Goal: Communication & Community: Answer question/provide support

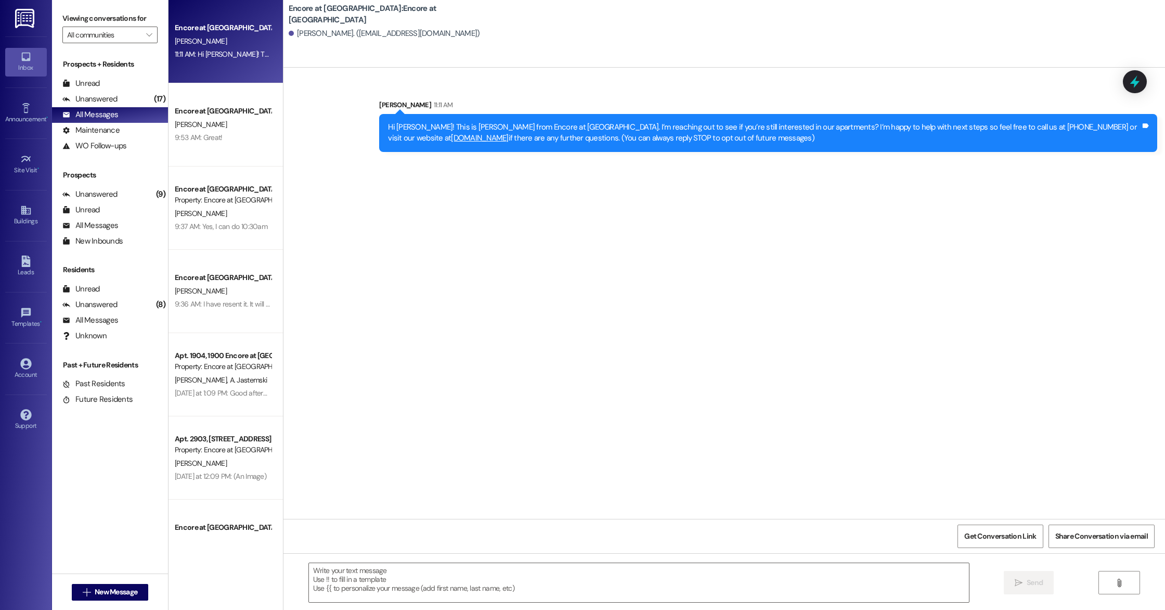
click at [134, 595] on span "New Message" at bounding box center [116, 591] width 47 height 11
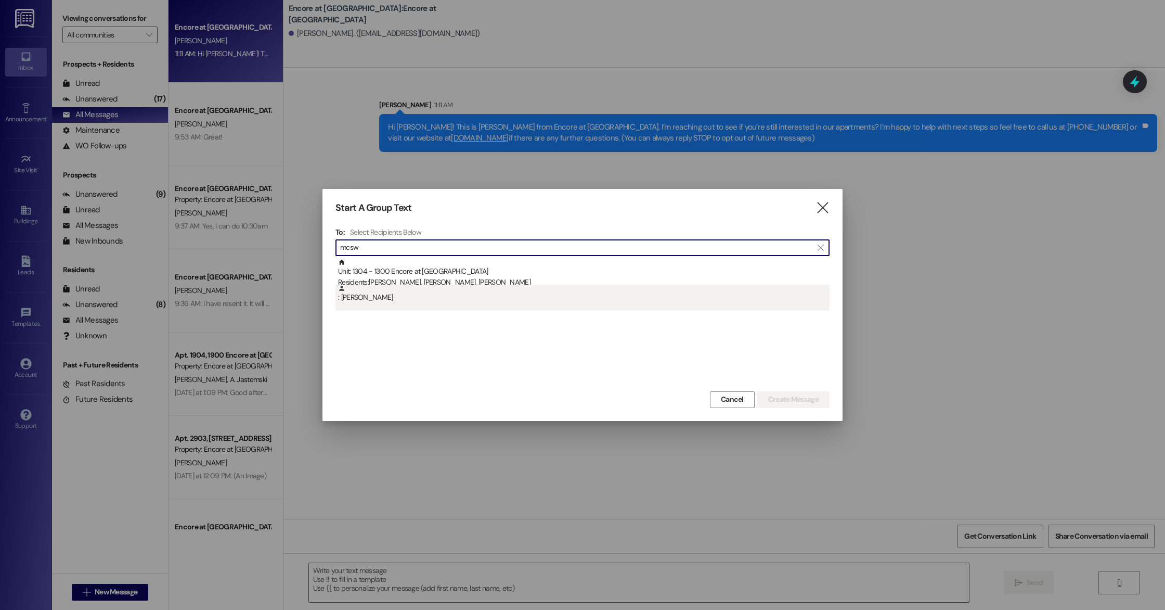
type input "mcsw"
click at [438, 297] on div ": [PERSON_NAME]" at bounding box center [584, 294] width 492 height 18
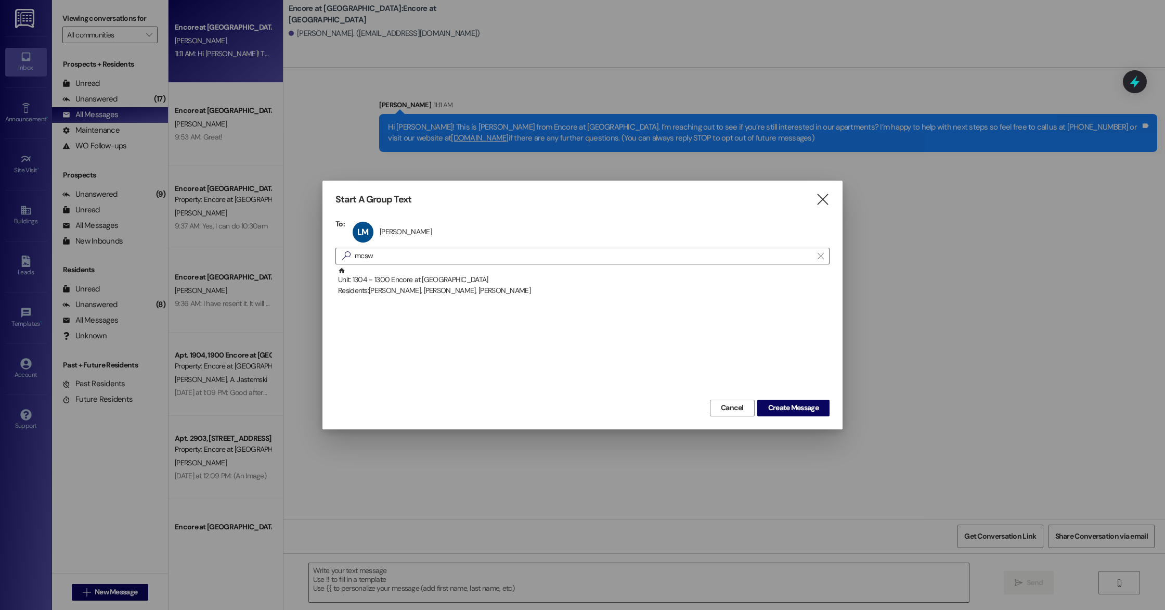
drag, startPoint x: 799, startPoint y: 406, endPoint x: 781, endPoint y: 470, distance: 66.5
click at [799, 406] on span "Create Message" at bounding box center [793, 407] width 50 height 11
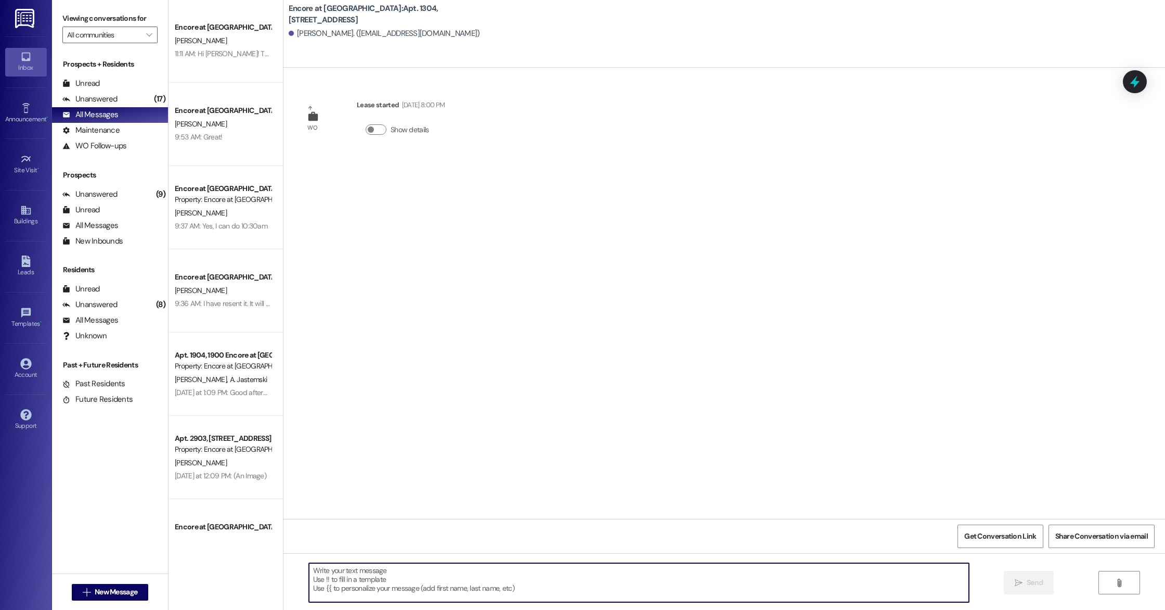
click at [733, 581] on textarea at bounding box center [639, 582] width 660 height 39
click at [327, 574] on textarea "Hi Lakethria, this is caylee with Encore. You have mail in the front office. Th…" at bounding box center [639, 582] width 660 height 39
click at [339, 571] on textarea "Hi Lakeithria, this is caylee with Encore. You have mail in the front office. T…" at bounding box center [639, 582] width 660 height 39
click at [627, 571] on textarea "Hi Lakeithra, this is caylee with Encore. You have mail in the front office. Th…" at bounding box center [639, 582] width 660 height 39
click at [364, 573] on textarea "Hi Lakeithra, this is caylee with Encore. You have mail in the front office. Th…" at bounding box center [639, 582] width 660 height 39
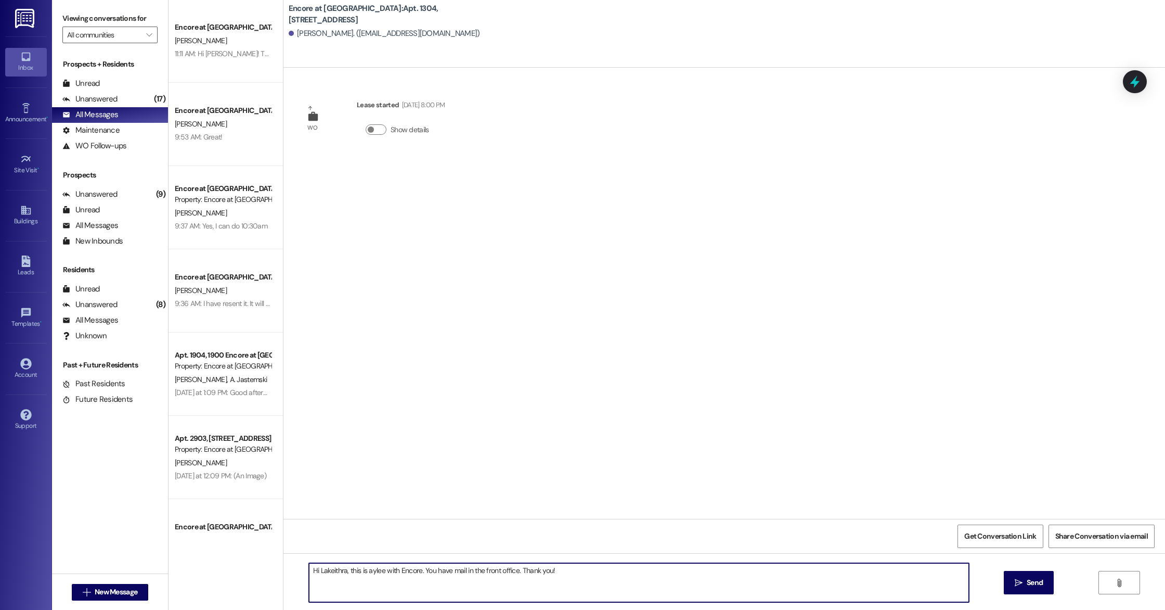
type textarea "Hi Lakeithra, this is Caylee with Encore. You have mail in the front office. Th…"
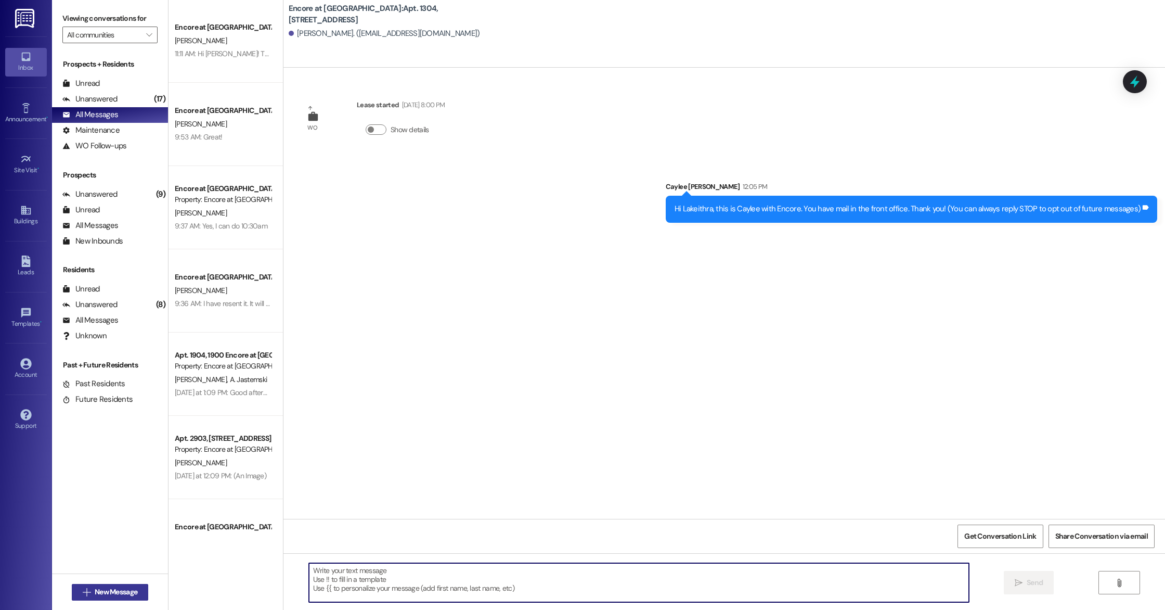
click at [118, 594] on span "New Message" at bounding box center [116, 591] width 43 height 11
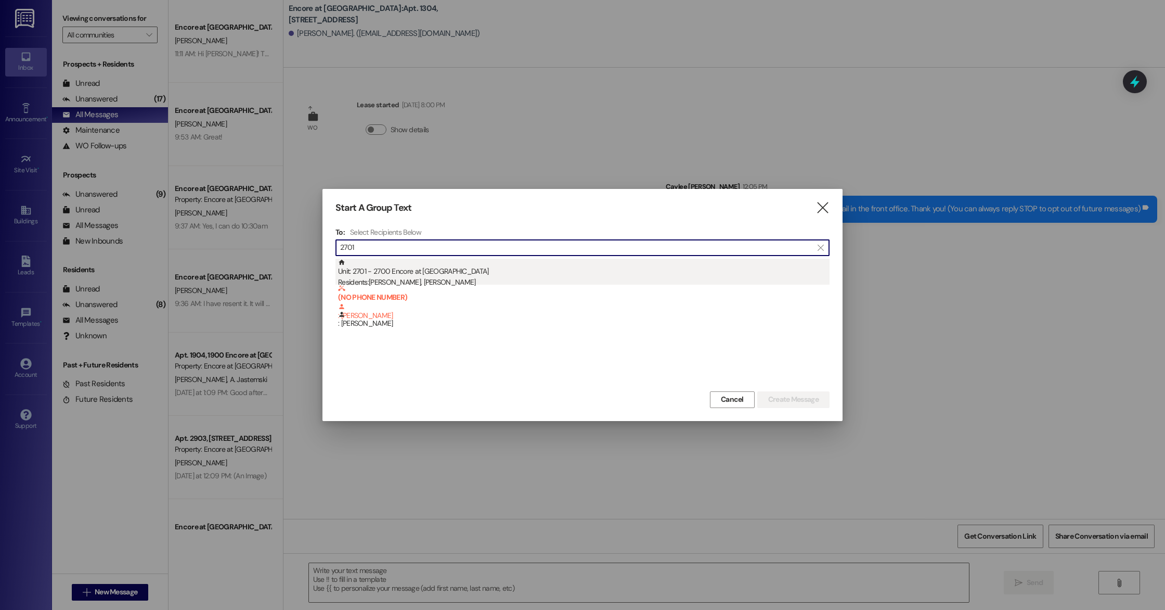
type input "2701"
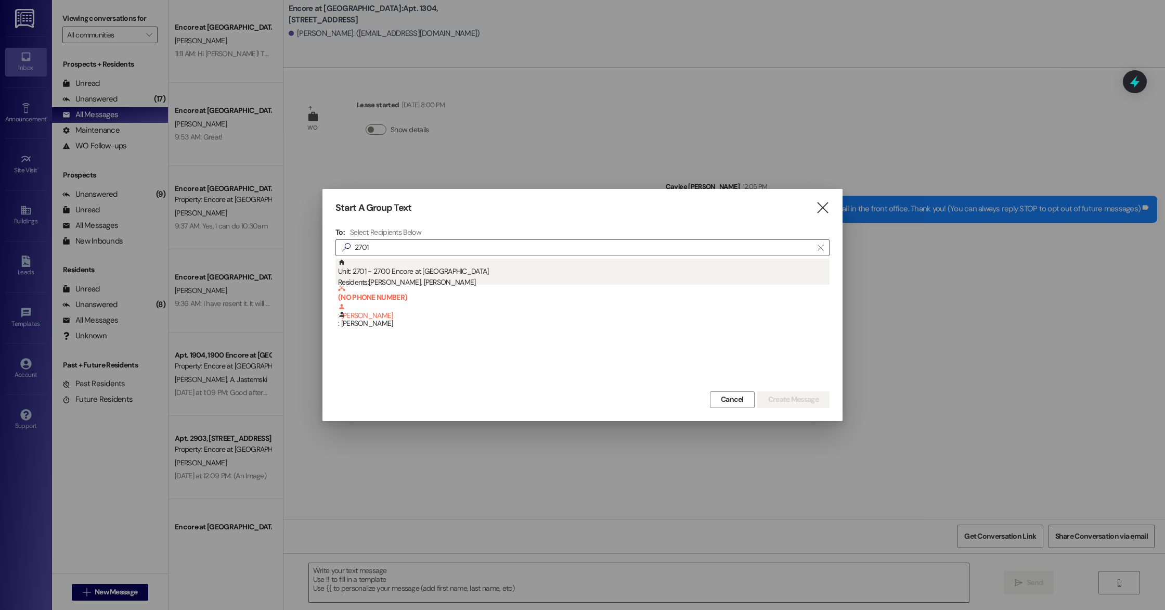
click at [439, 277] on div "Residents: [PERSON_NAME], [PERSON_NAME]" at bounding box center [584, 282] width 492 height 11
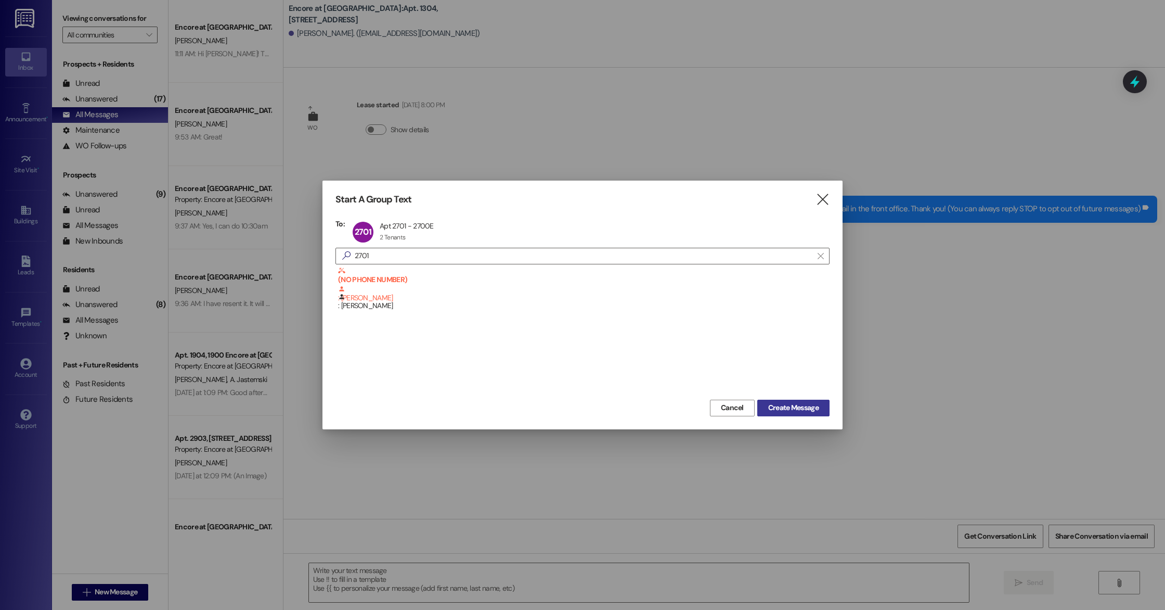
click at [799, 406] on span "Create Message" at bounding box center [793, 407] width 50 height 11
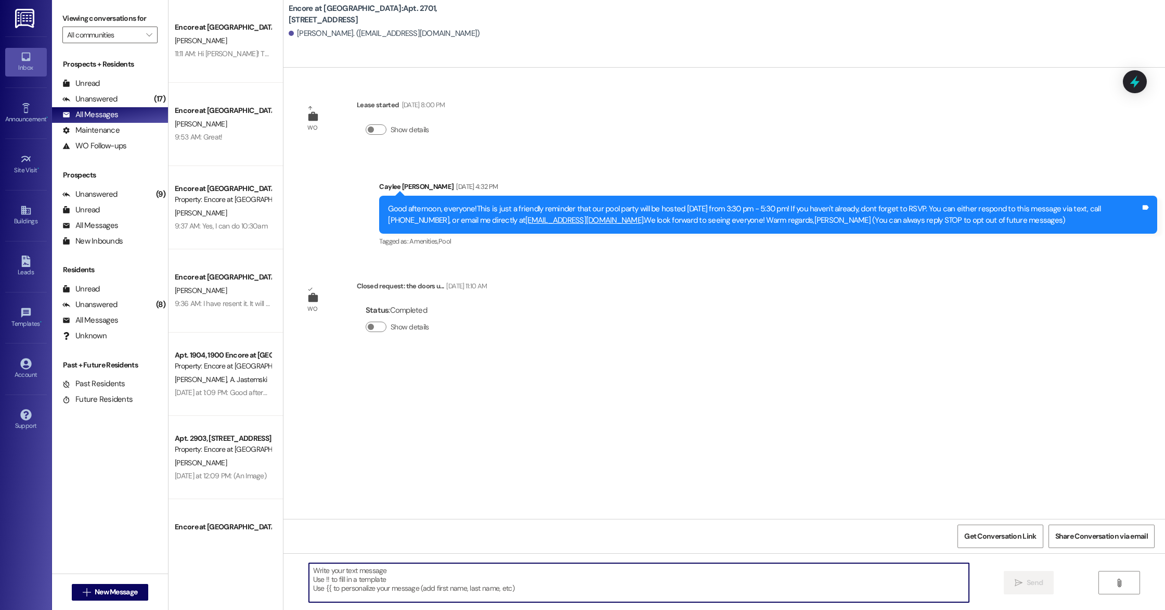
click at [702, 574] on textarea at bounding box center [639, 582] width 660 height 39
type textarea "Good afternoon, this is [PERSON_NAME] with Encore! I just wanted to let you kno…"
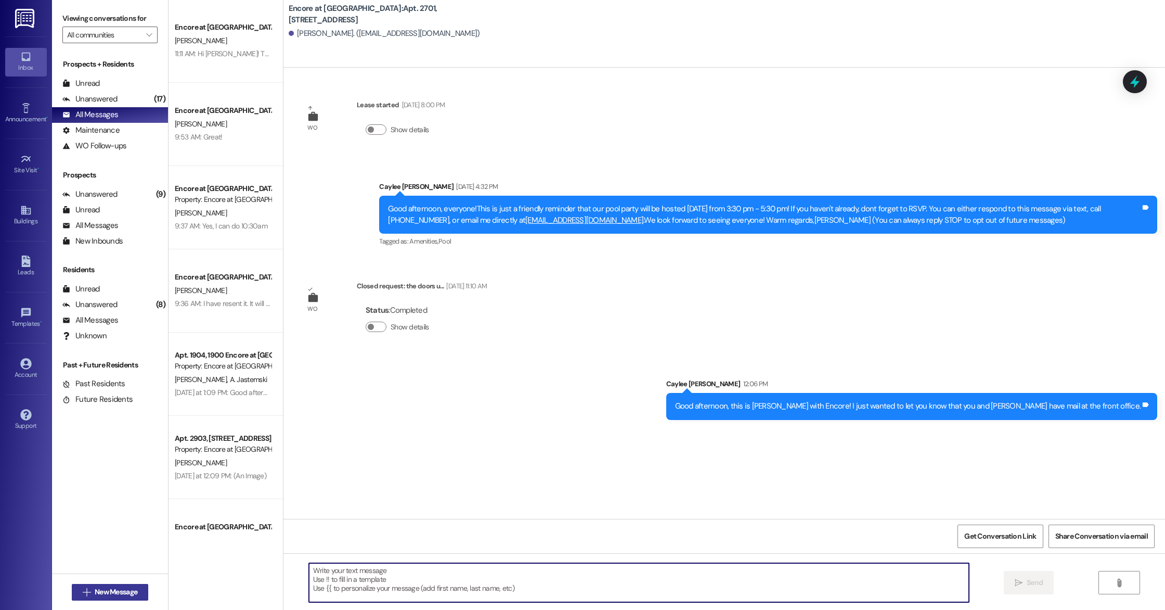
click at [99, 592] on span "New Message" at bounding box center [116, 591] width 43 height 11
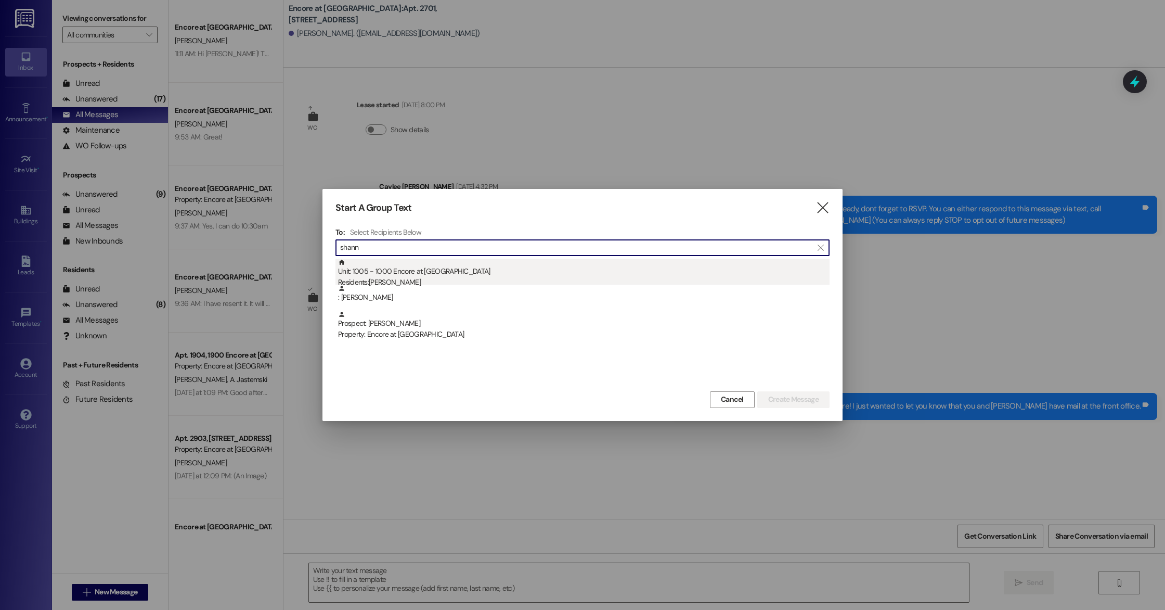
type input "shann"
click at [456, 274] on div "Unit: 1005 - 1000 Encore at [GEOGRAPHIC_DATA] Residents: [PERSON_NAME]" at bounding box center [584, 274] width 492 height 30
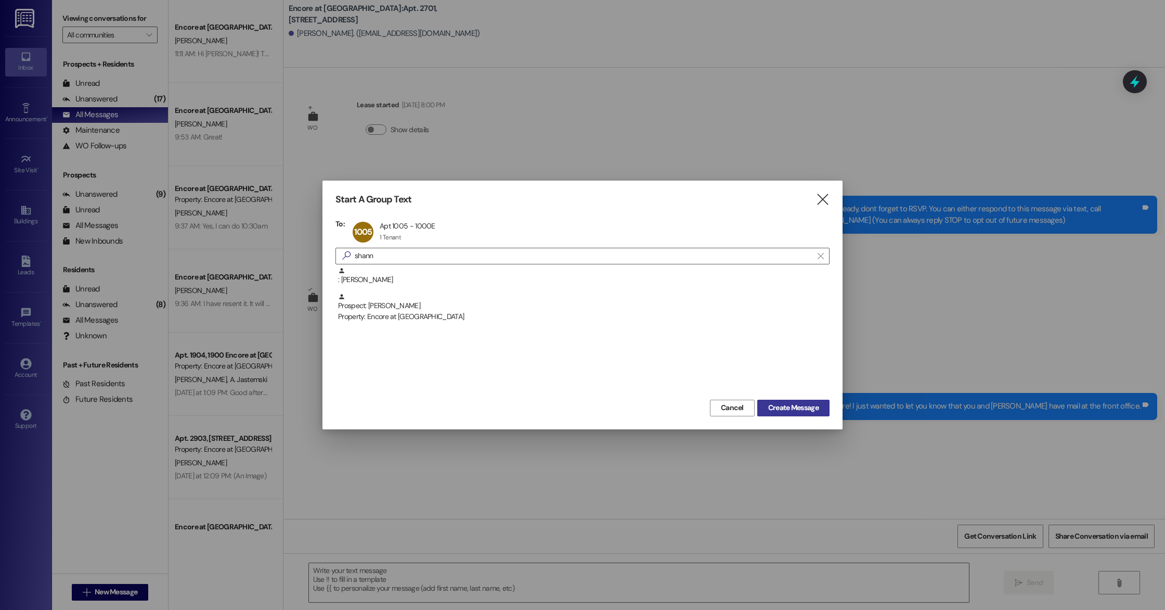
click at [799, 408] on span "Create Message" at bounding box center [793, 407] width 50 height 11
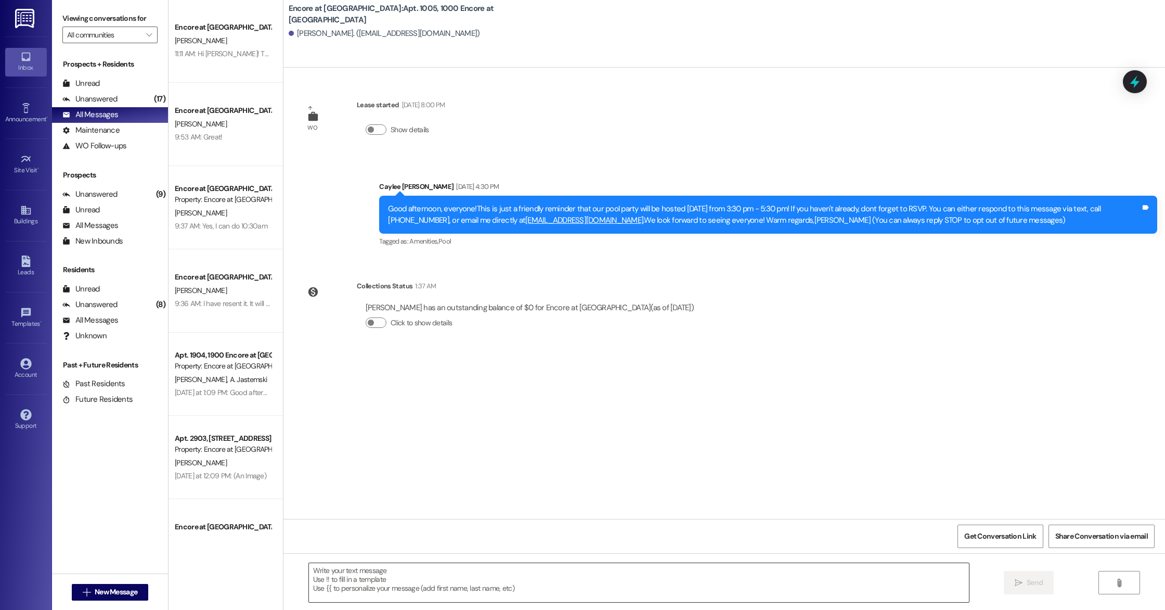
click at [619, 587] on textarea at bounding box center [639, 582] width 660 height 39
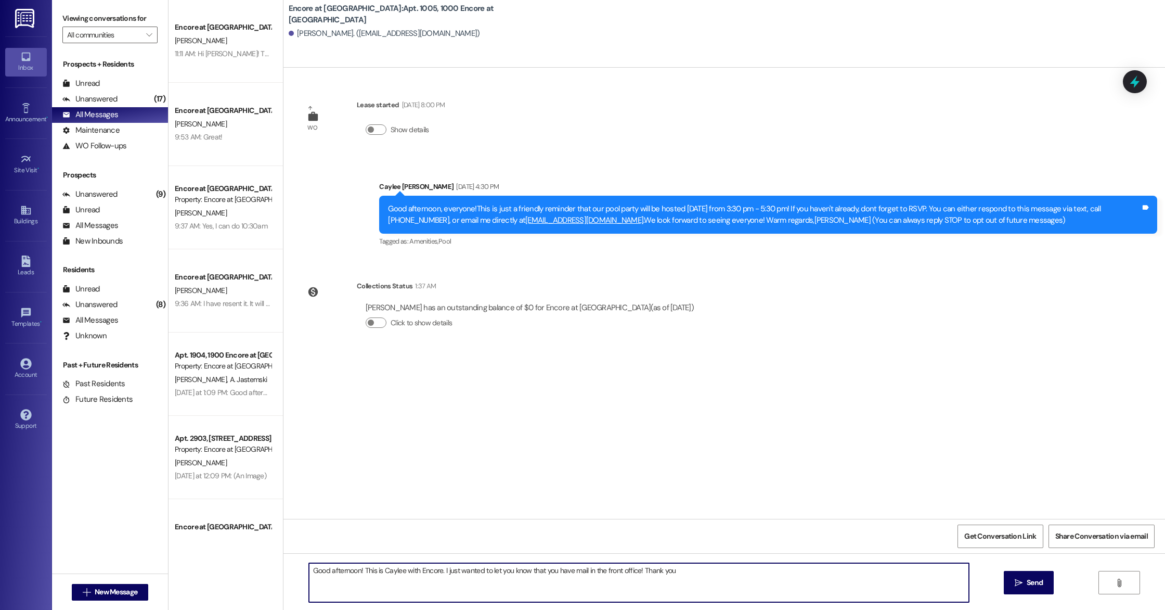
type textarea "Good afternoon! This is Caylee with Encore. I just wanted to let you know that …"
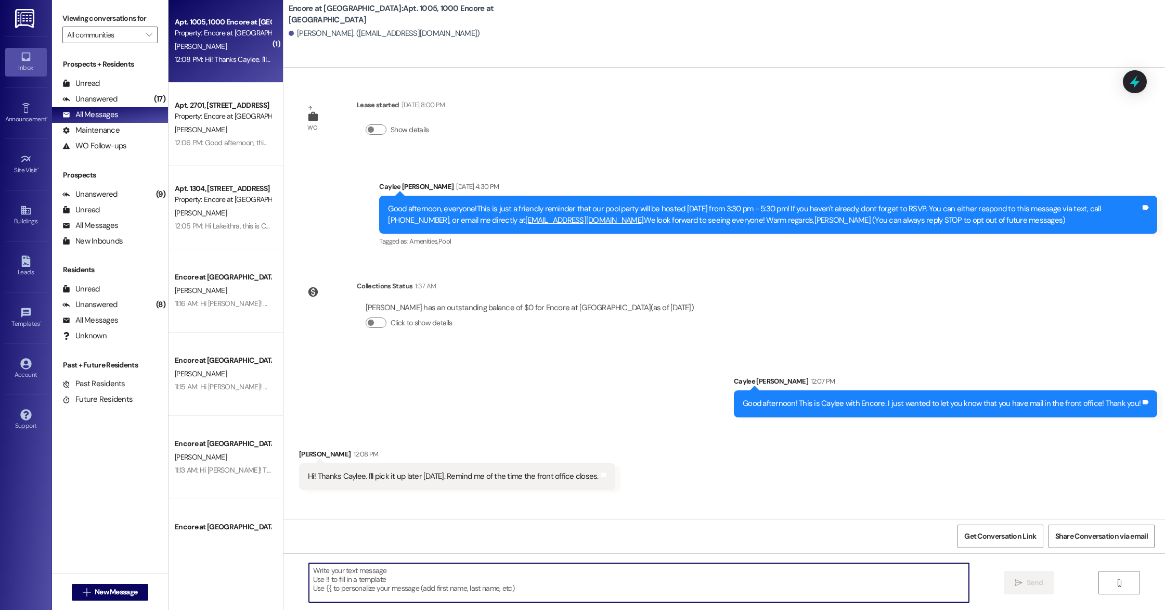
click at [428, 584] on textarea at bounding box center [639, 582] width 660 height 39
type textarea "We close at 5:30pm!"
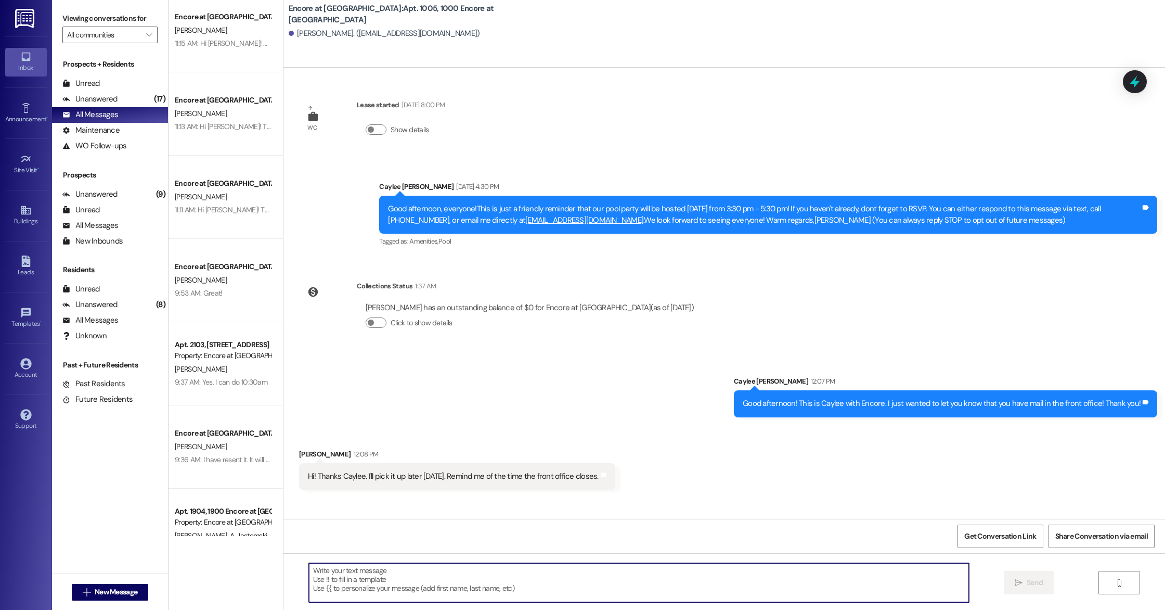
scroll to position [369, 0]
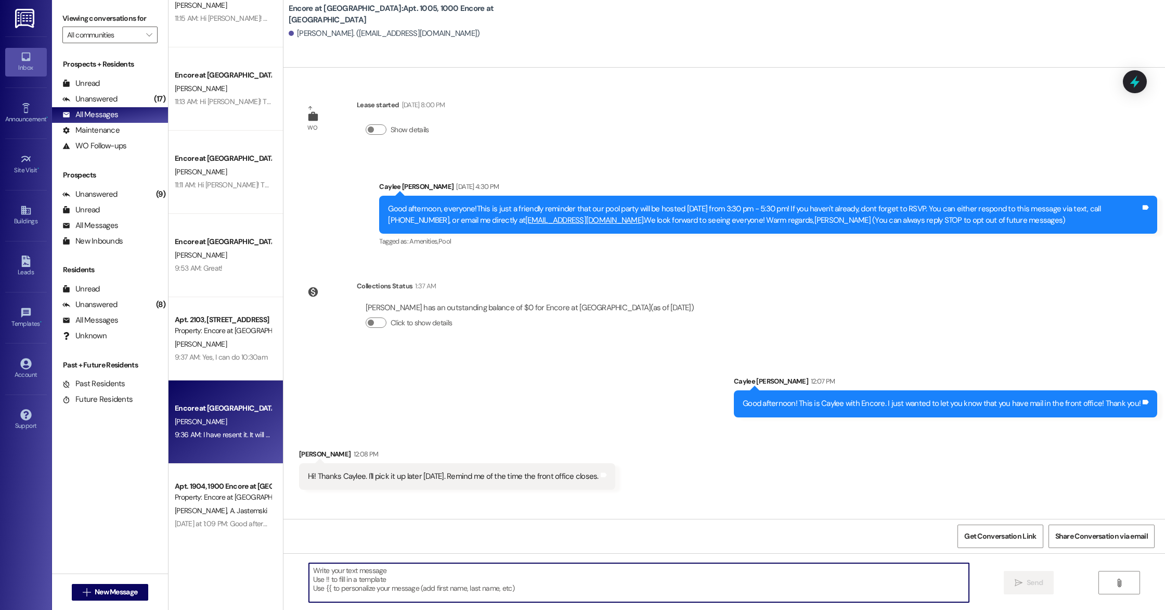
click at [235, 434] on div "9:36 AM: I have resent it. It will be coming from [EMAIL_ADDRESS][DOMAIN_NAME] …" at bounding box center [299, 434] width 249 height 9
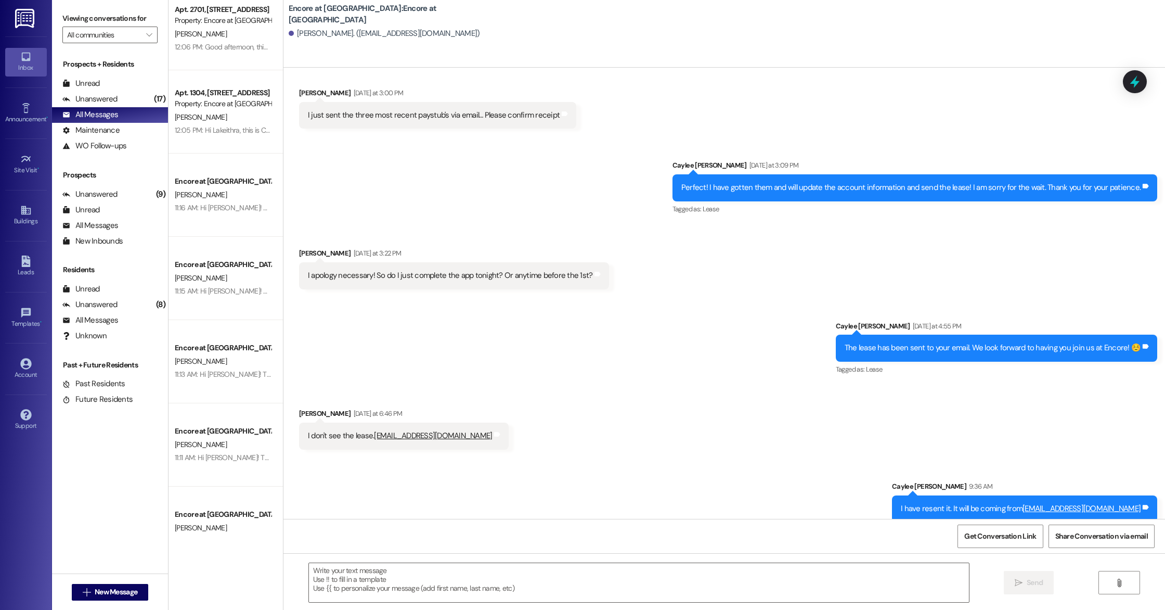
scroll to position [0, 0]
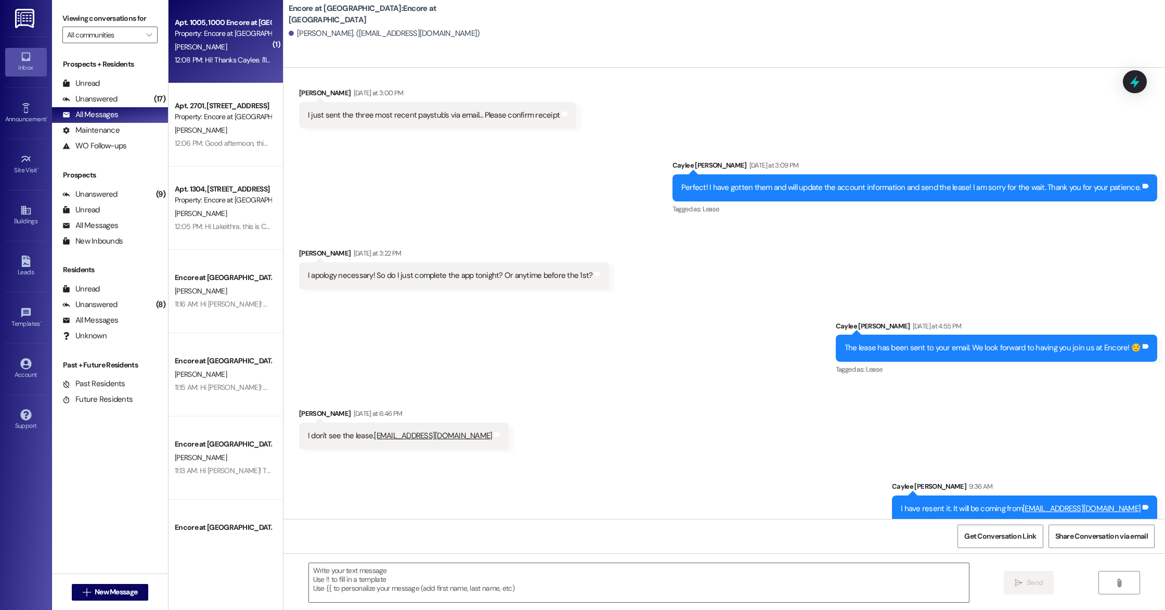
click at [218, 63] on div "12:08 PM: Hi! Thanks Caylee. I'll pick it up later [DATE]. Remind me of the tim…" at bounding box center [323, 59] width 297 height 9
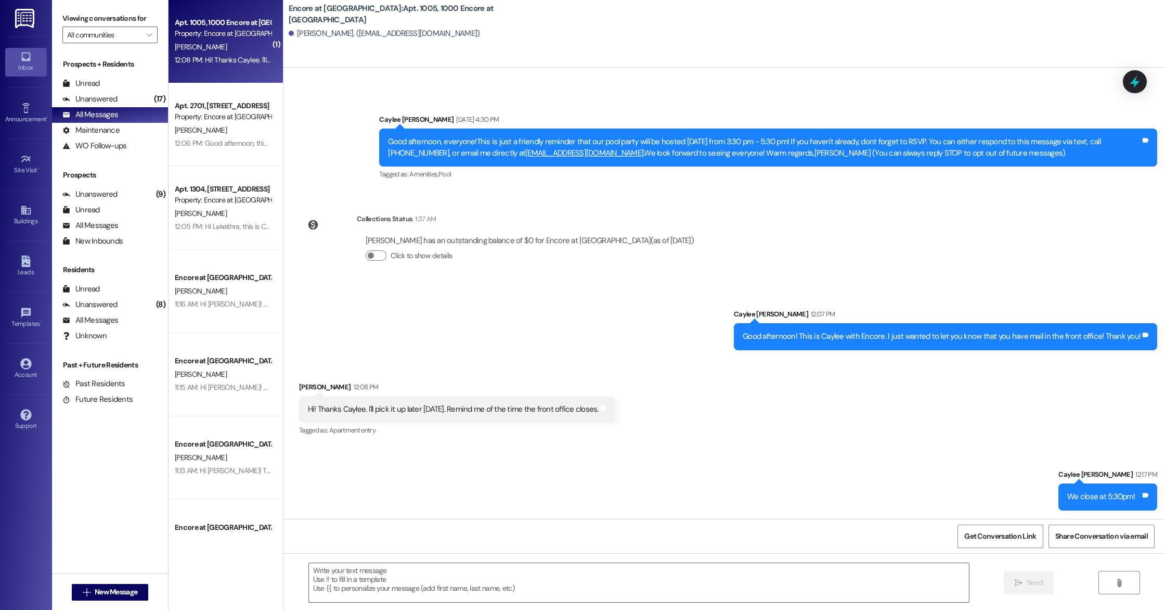
scroll to position [67, 0]
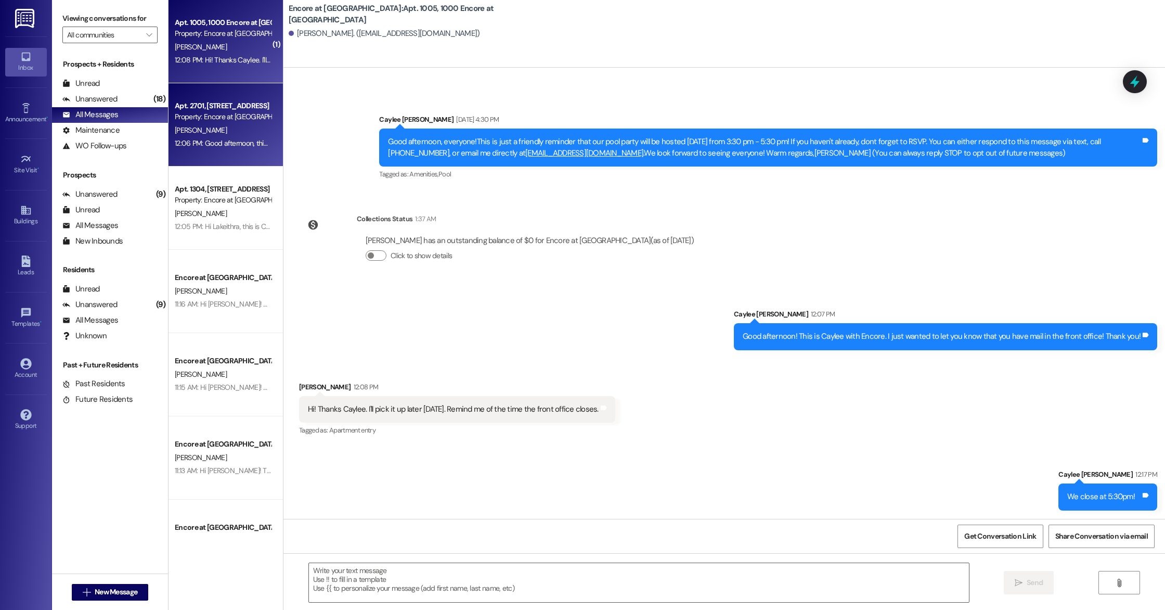
click at [198, 102] on div "Apt. 2701, [STREET_ADDRESS]" at bounding box center [223, 105] width 96 height 11
click at [203, 61] on div "12:08 PM: Hi! Thanks Caylee. I'll pick it up later [DATE]. Remind me of the tim…" at bounding box center [323, 59] width 297 height 9
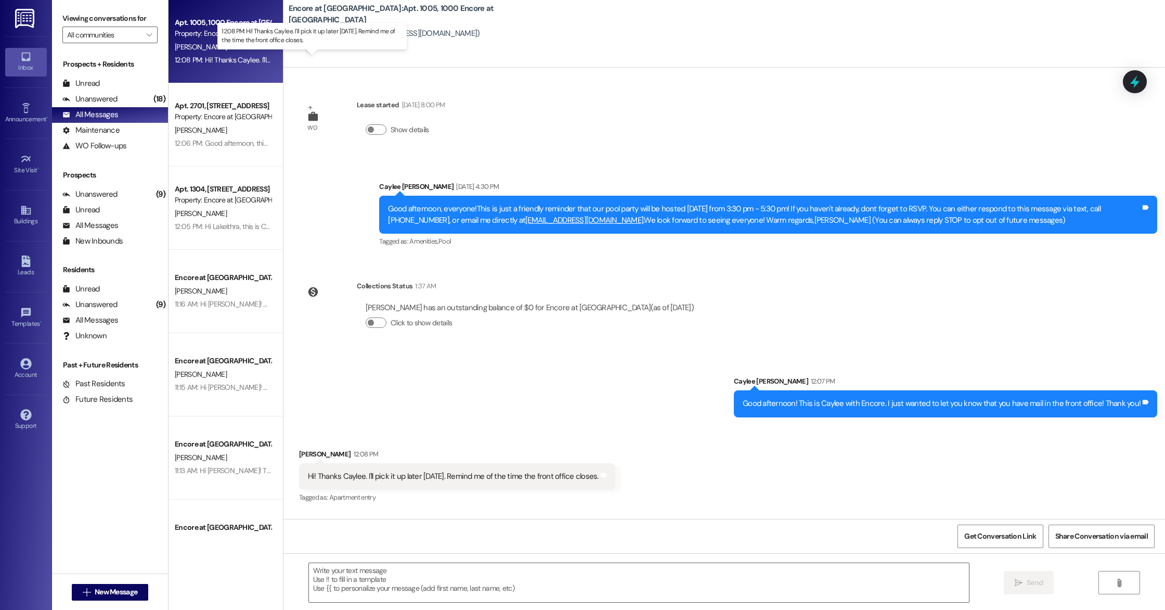
click at [205, 62] on div "12:08 PM: Hi! Thanks Caylee. I'll pick it up later [DATE]. Remind me of the tim…" at bounding box center [323, 59] width 297 height 9
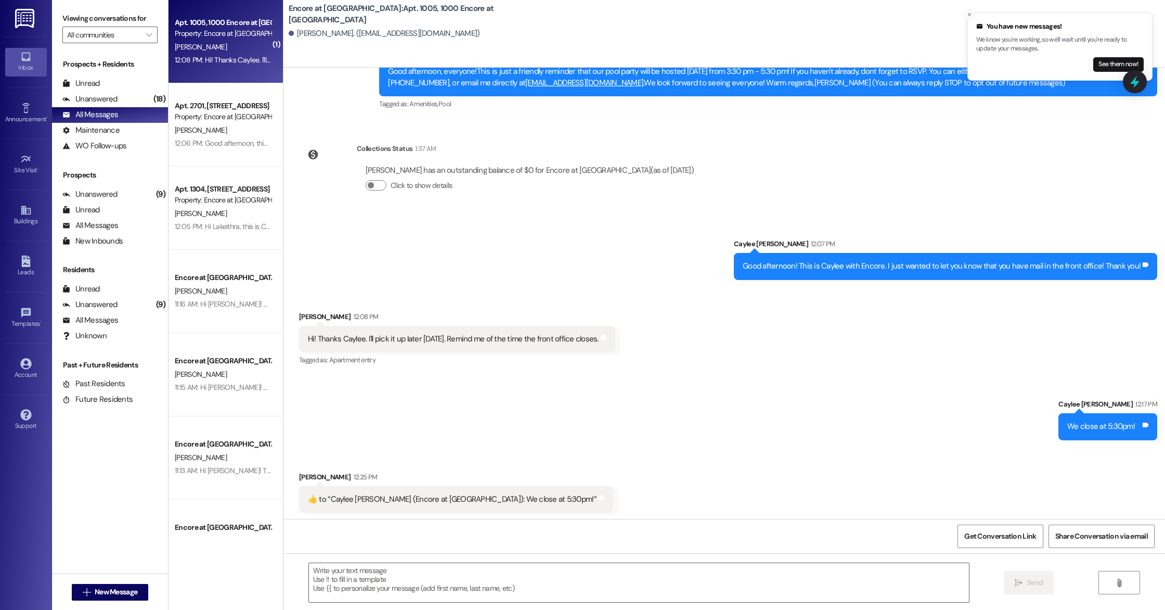
scroll to position [139, 0]
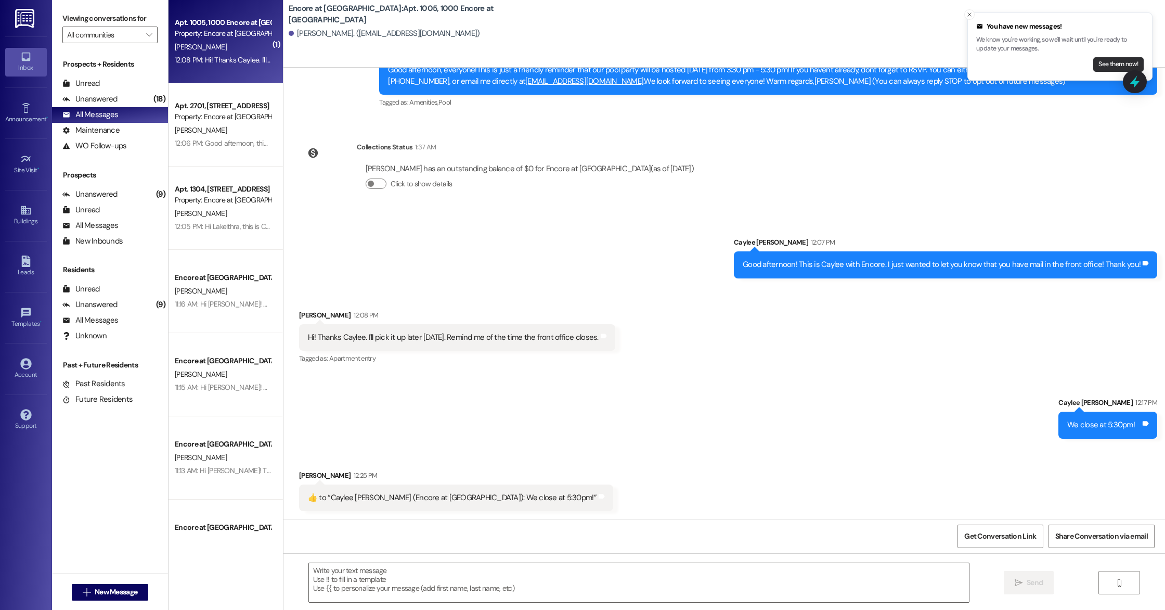
click at [1109, 61] on button "See them now!" at bounding box center [1119, 64] width 50 height 15
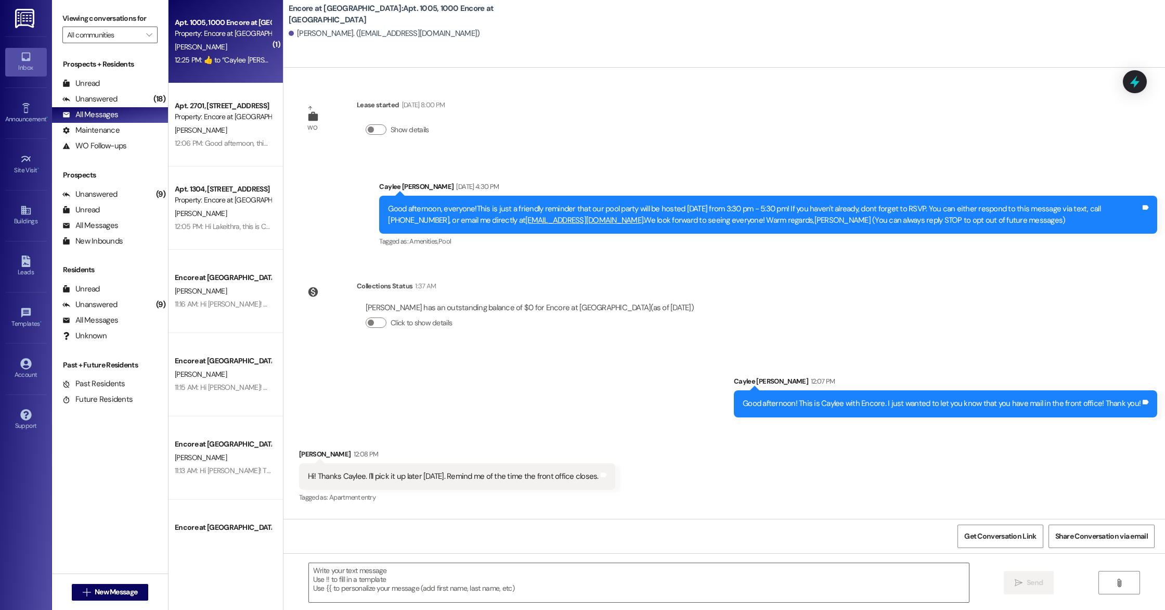
click at [368, 112] on div "WO Lease started [DATE] 8:00 PM Show details Announcement, sent via SMS Caylee …" at bounding box center [725, 293] width 882 height 451
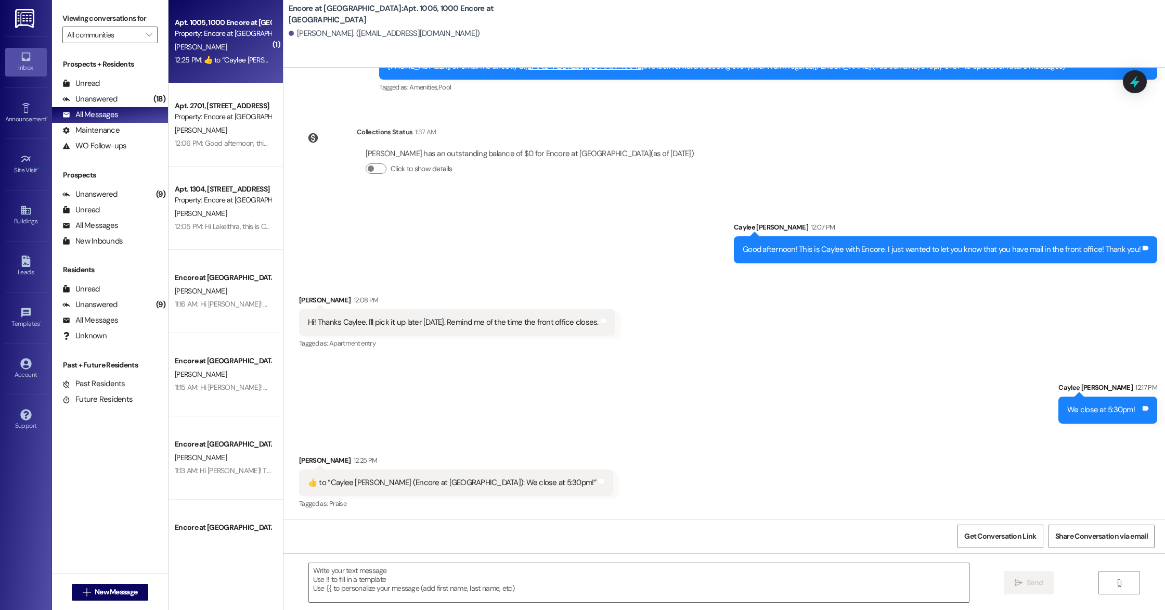
scroll to position [155, 0]
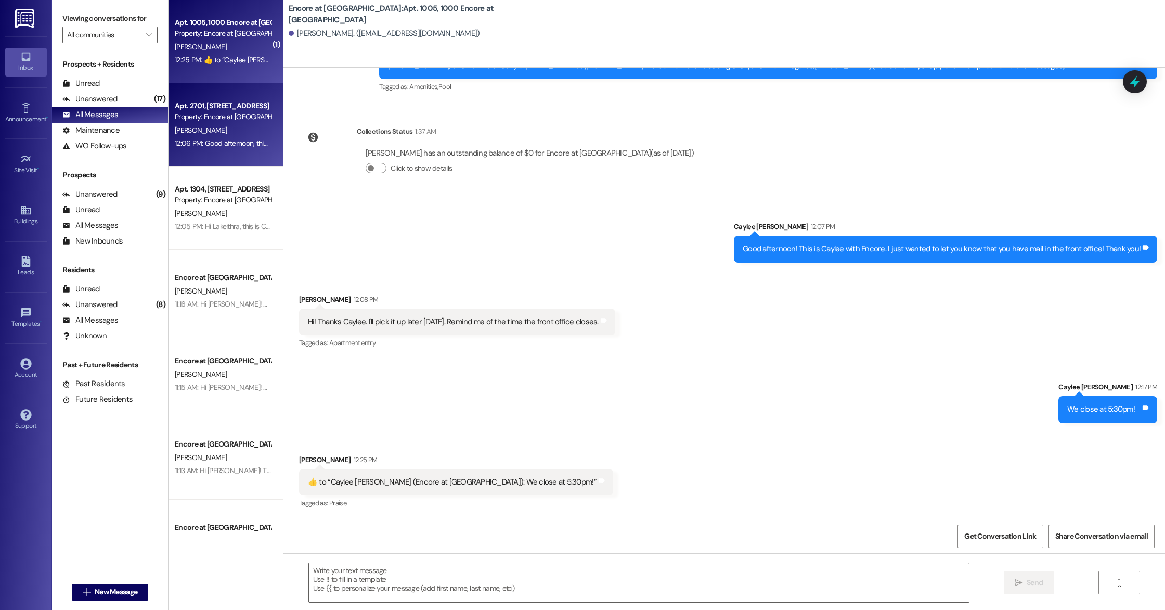
click at [226, 107] on div "Apt. 2701, [STREET_ADDRESS]" at bounding box center [223, 105] width 96 height 11
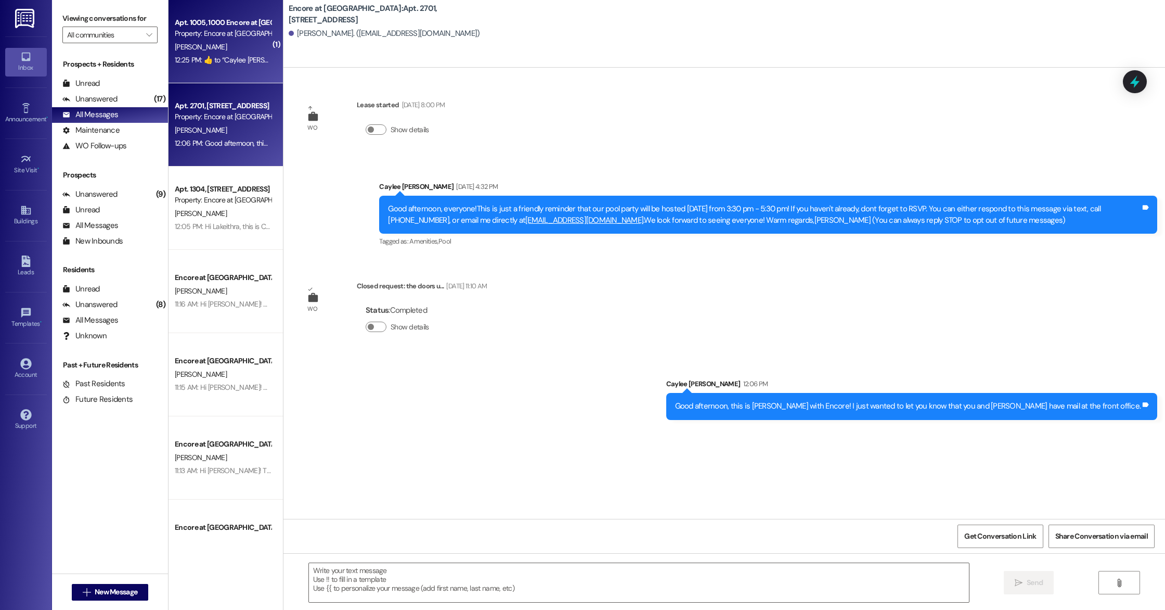
scroll to position [0, 0]
click at [210, 35] on div "Property: Encore at [GEOGRAPHIC_DATA]" at bounding box center [223, 33] width 96 height 11
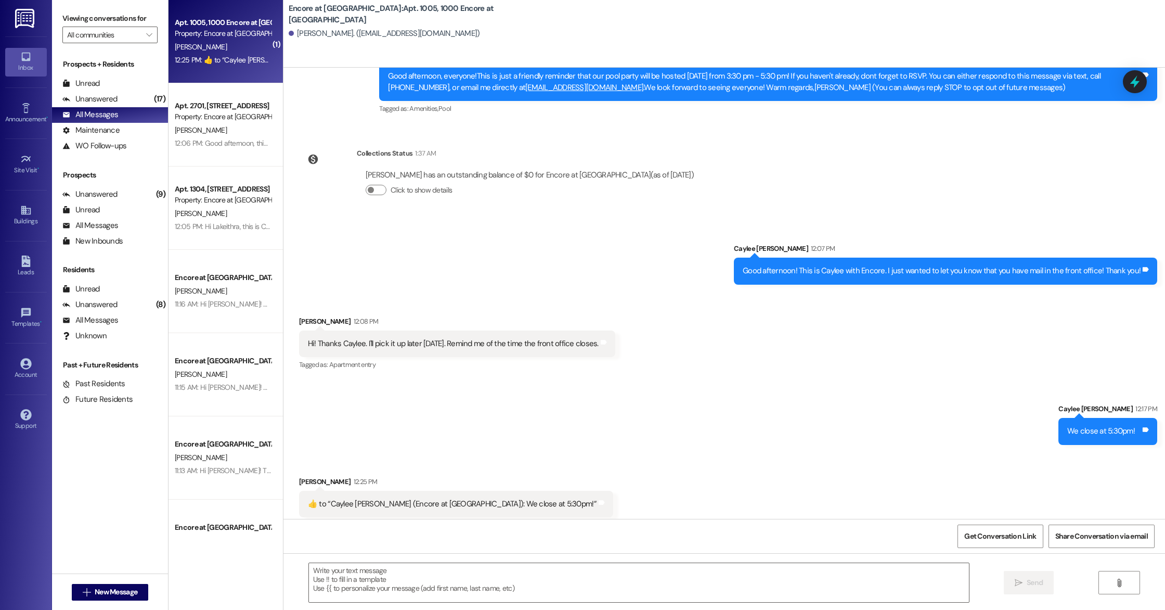
scroll to position [155, 0]
